Goal: Task Accomplishment & Management: Manage account settings

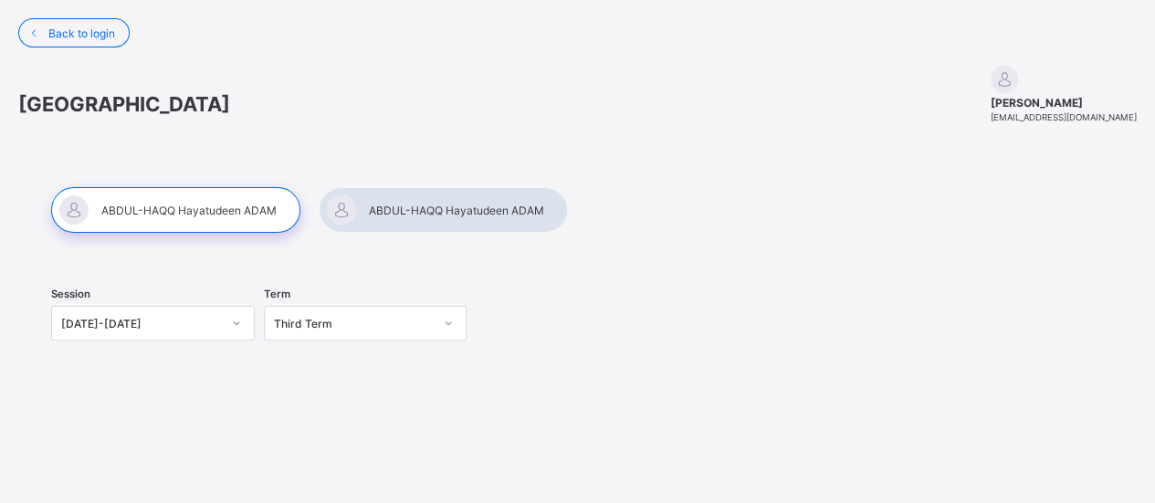
drag, startPoint x: 204, startPoint y: 204, endPoint x: 177, endPoint y: 205, distance: 26.5
click at [177, 205] on div at bounding box center [175, 210] width 249 height 46
click at [241, 212] on div at bounding box center [175, 210] width 249 height 46
click at [410, 207] on div at bounding box center [443, 210] width 249 height 46
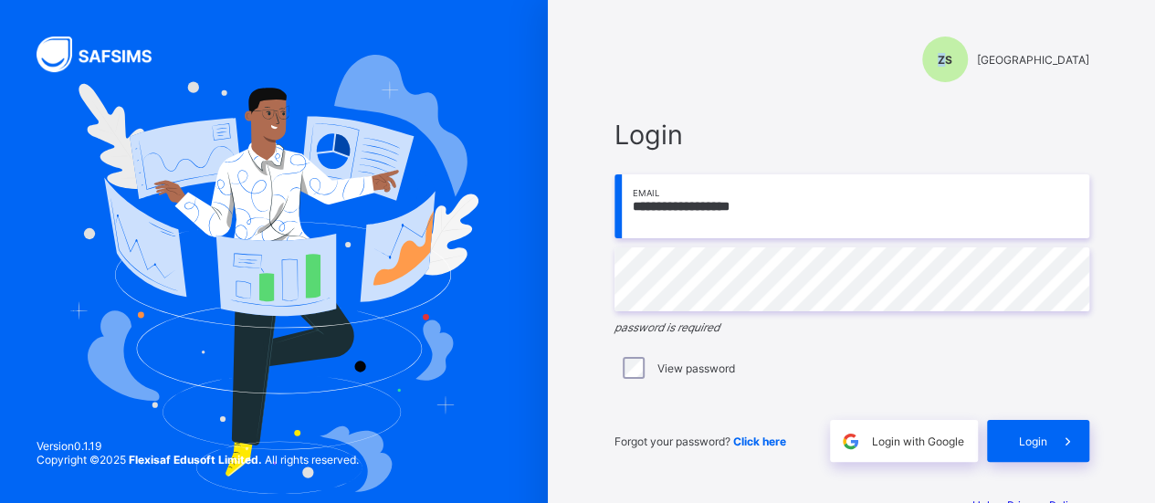
click at [922, 50] on div "ZS" at bounding box center [945, 60] width 46 height 46
click at [880, 78] on div "ZS Zinaria International School" at bounding box center [852, 60] width 475 height 46
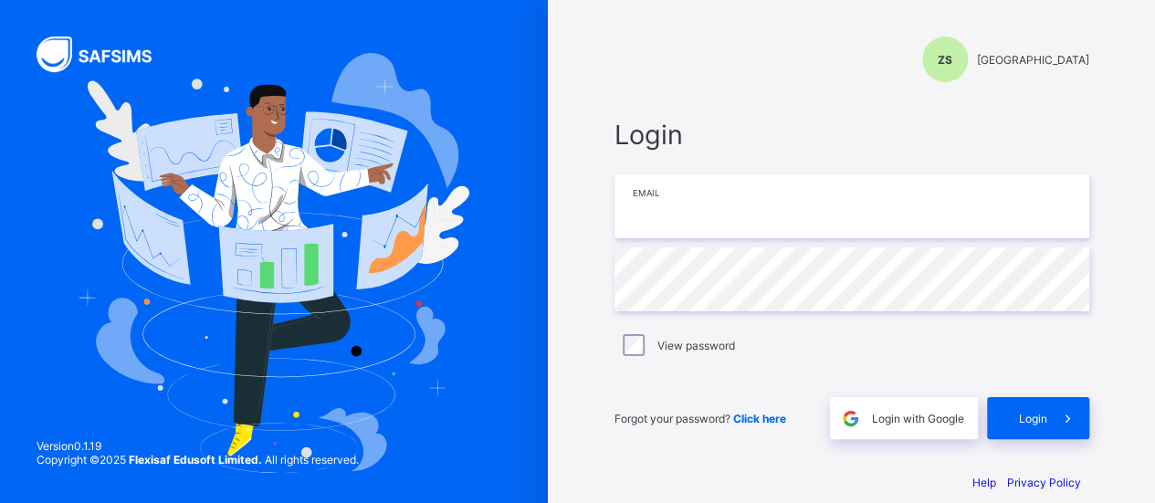
click at [710, 218] on input "email" at bounding box center [852, 206] width 475 height 64
click at [773, 418] on span "Click here" at bounding box center [759, 419] width 53 height 14
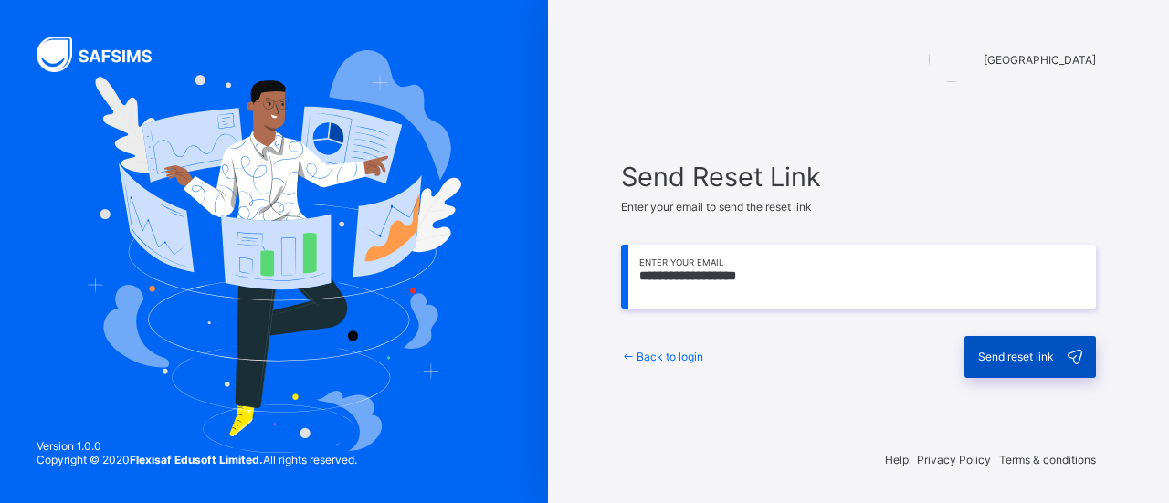
click at [1003, 350] on span "Send reset link" at bounding box center [1016, 357] width 76 height 14
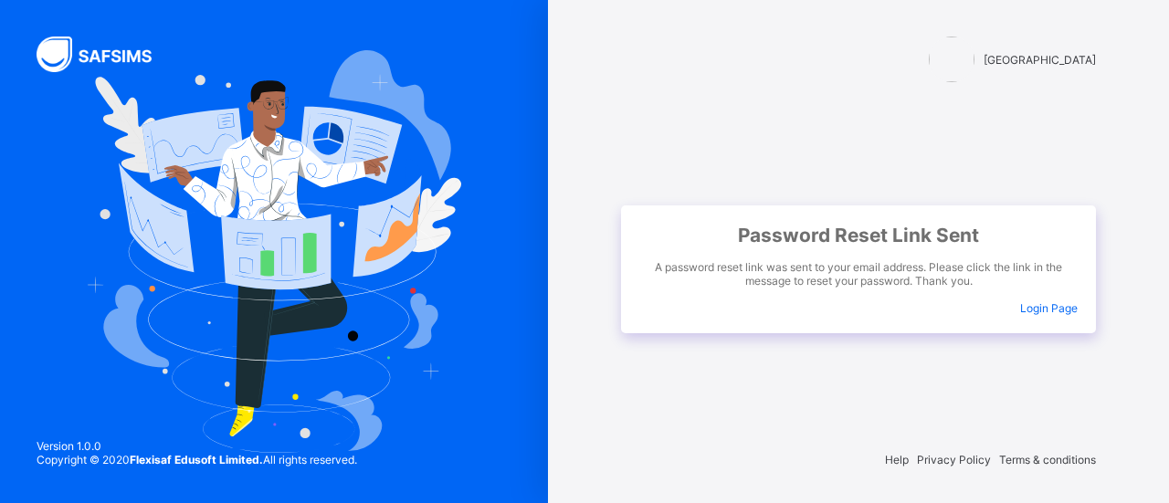
click at [1035, 312] on div "Password Reset Link Sent A password reset link was sent to your email address. …" at bounding box center [858, 269] width 475 height 128
click at [1032, 308] on span "Login Page" at bounding box center [1049, 308] width 58 height 14
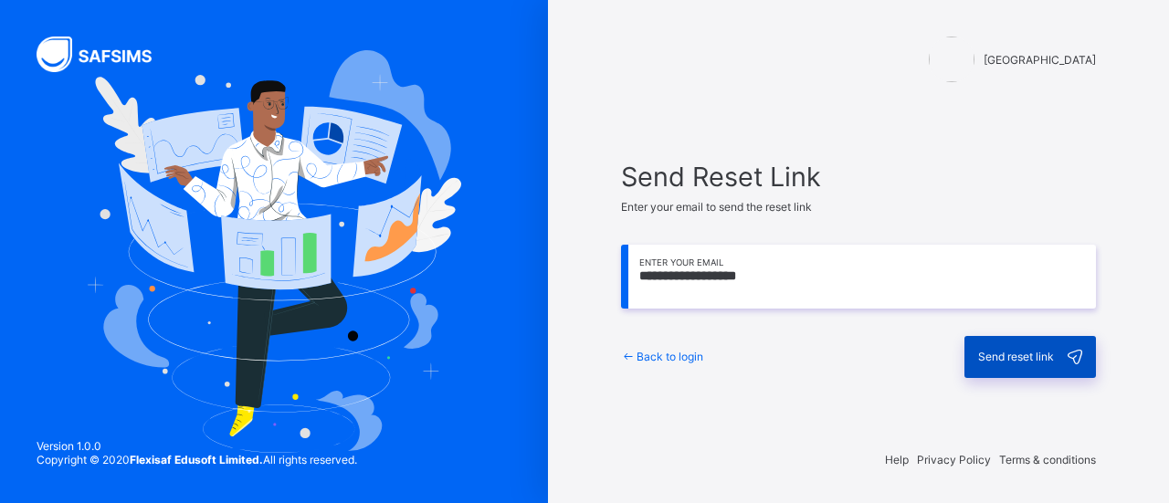
click at [984, 355] on span "Send reset link" at bounding box center [1016, 357] width 76 height 14
